Goal: Use online tool/utility: Utilize a website feature to perform a specific function

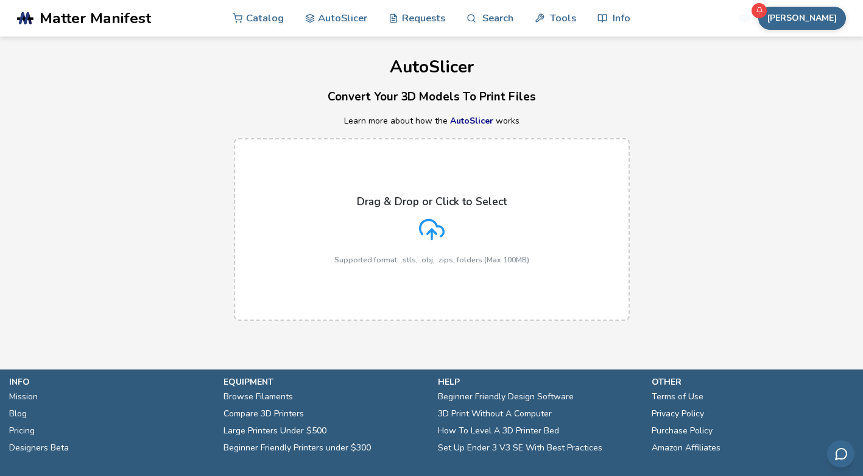
click at [427, 229] on icon at bounding box center [432, 230] width 26 height 26
click at [0, 0] on input "Drag & Drop or Click to Select Supported format: .stls, .obj, .zips, folders (M…" at bounding box center [0, 0] width 0 height 0
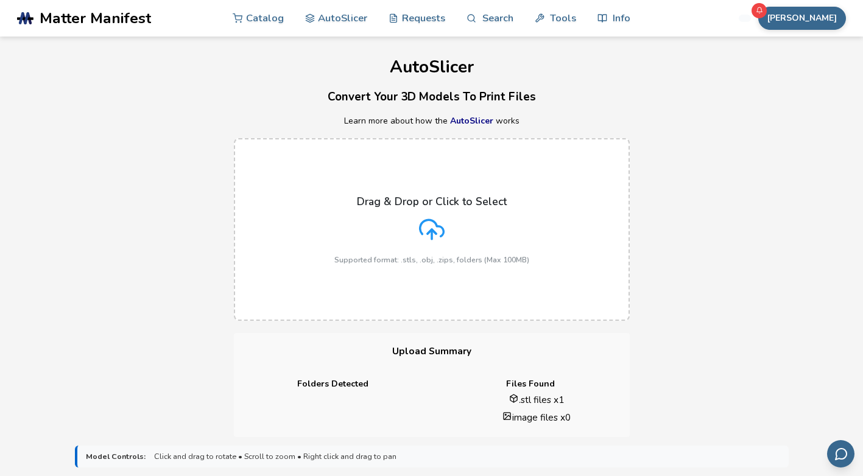
click at [430, 215] on div "Drag & Drop or Click to Select Supported format: .stls, .obj, .zips, folders (M…" at bounding box center [431, 229] width 195 height 69
click at [0, 0] on input "Drag & Drop or Click to Select Supported format: .stls, .obj, .zips, folders (M…" at bounding box center [0, 0] width 0 height 0
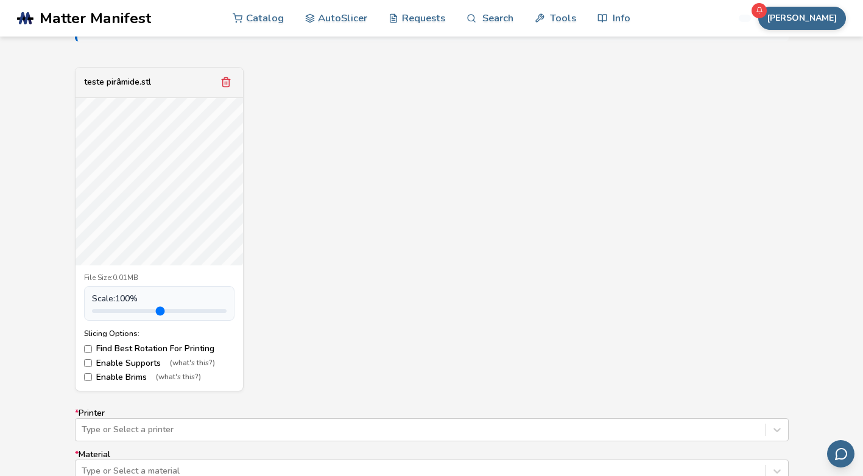
scroll to position [670, 0]
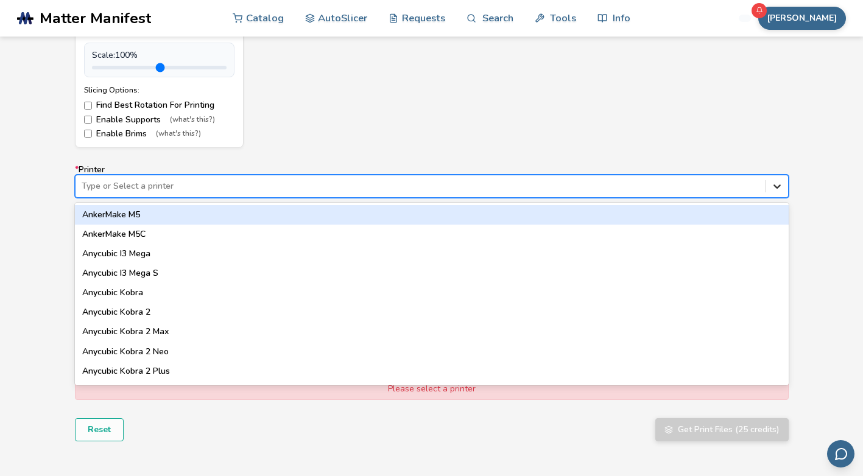
click at [775, 186] on icon at bounding box center [776, 186] width 7 height 4
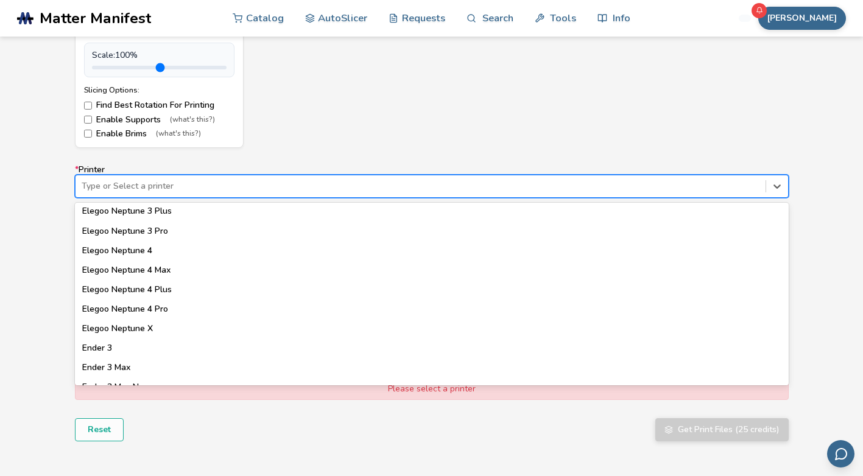
scroll to position [609, 0]
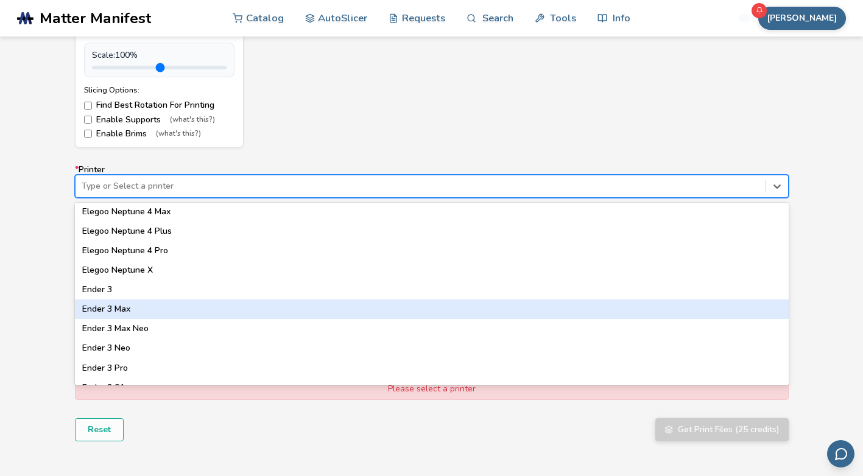
click at [114, 310] on div "Ender 3 Max" at bounding box center [431, 308] width 713 height 19
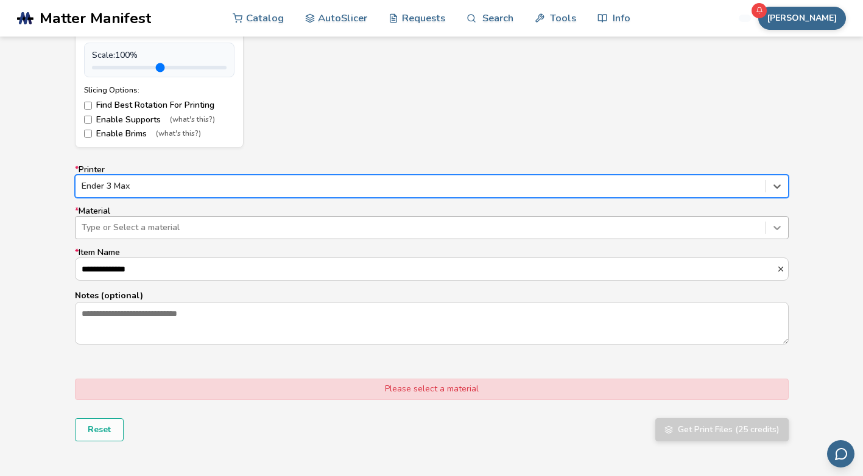
click at [777, 228] on icon at bounding box center [777, 228] width 12 height 12
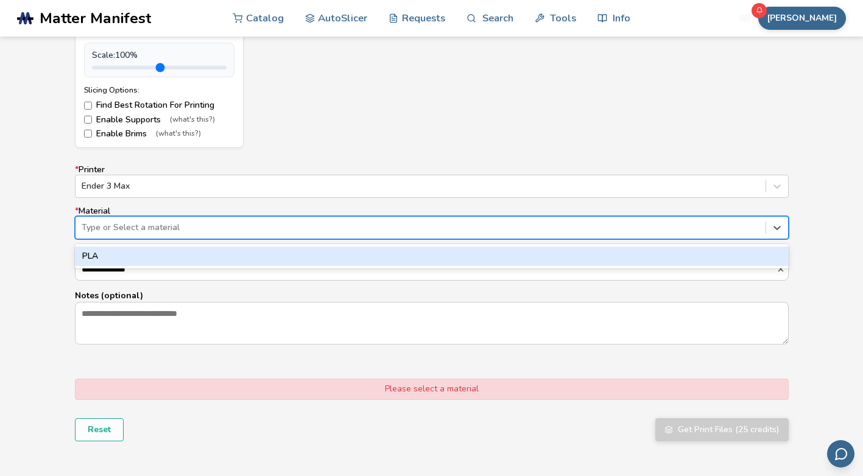
click at [83, 257] on div "PLA" at bounding box center [431, 256] width 713 height 19
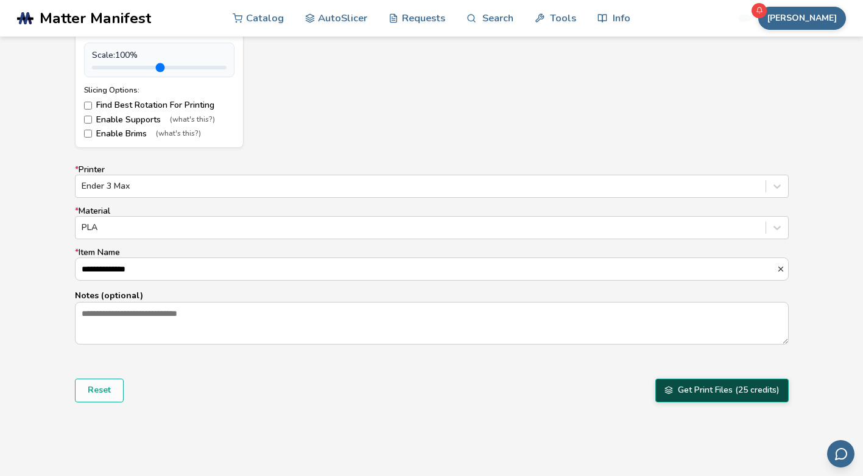
click at [713, 387] on button "Get Print Files (25 credits)" at bounding box center [721, 390] width 133 height 23
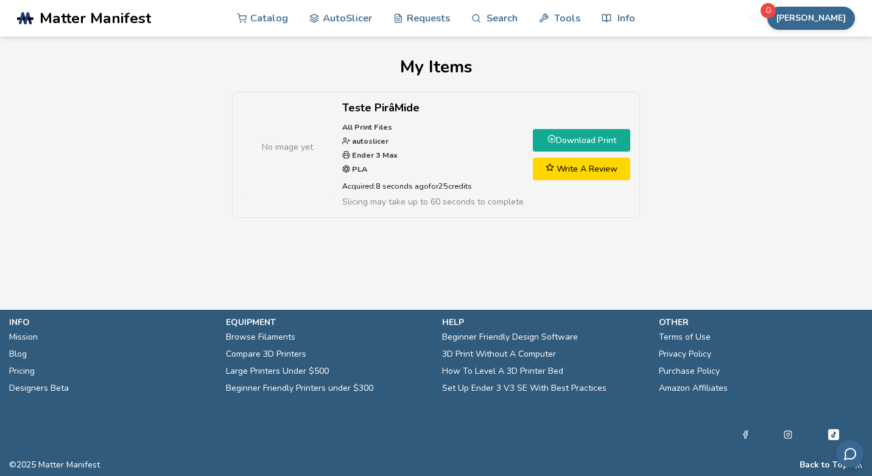
click at [576, 135] on link "Download Print" at bounding box center [581, 140] width 97 height 23
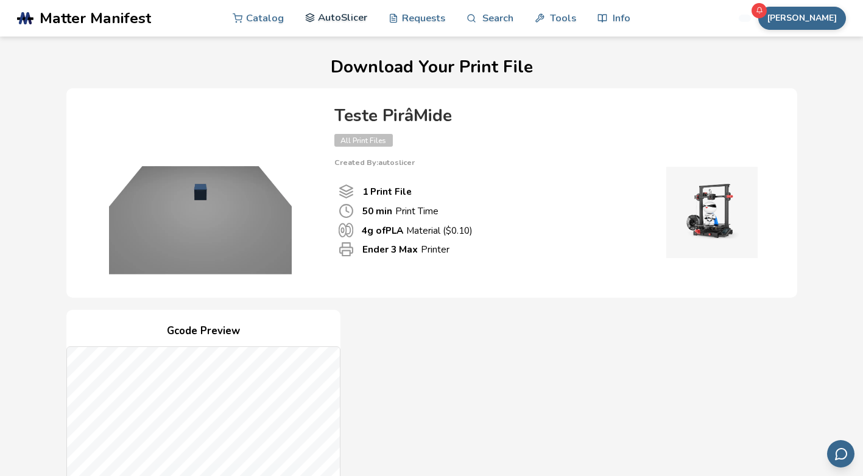
click at [349, 16] on link "AutoSlicer" at bounding box center [336, 17] width 63 height 37
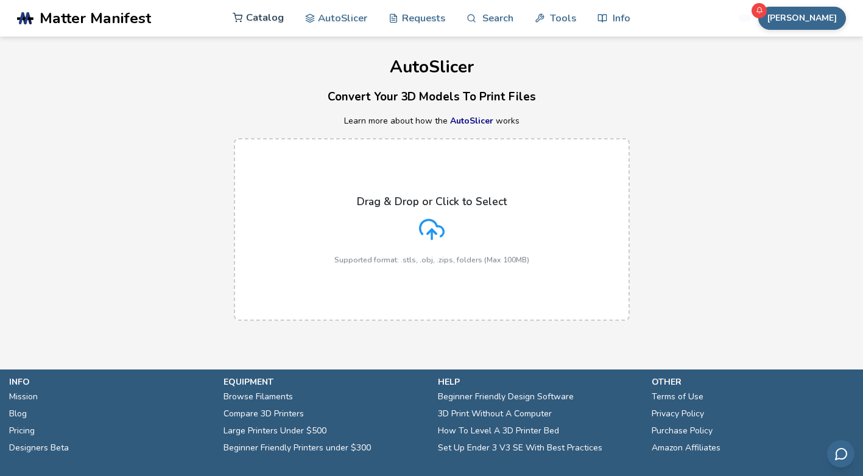
click at [266, 19] on link "Catalog" at bounding box center [258, 17] width 51 height 37
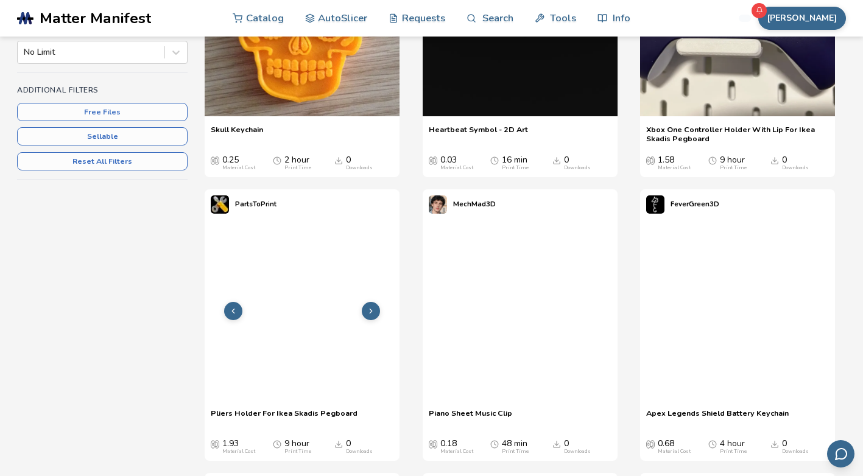
scroll to position [609, 0]
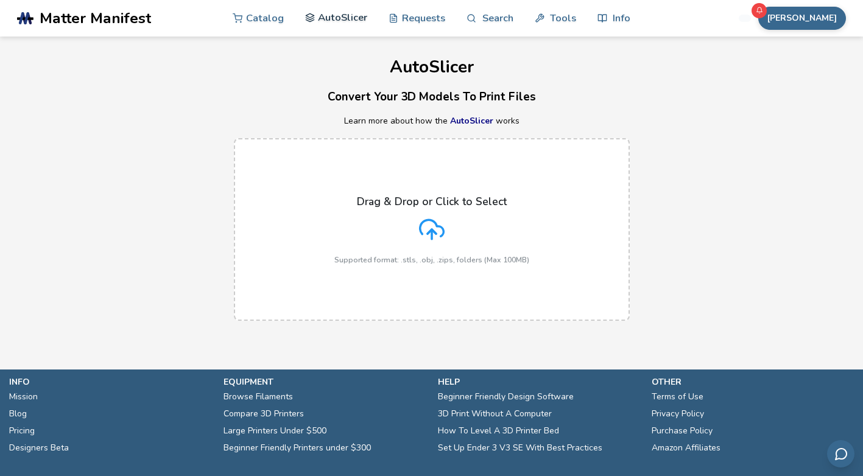
click at [331, 23] on link "AutoSlicer" at bounding box center [336, 17] width 63 height 37
